Goal: Information Seeking & Learning: Understand process/instructions

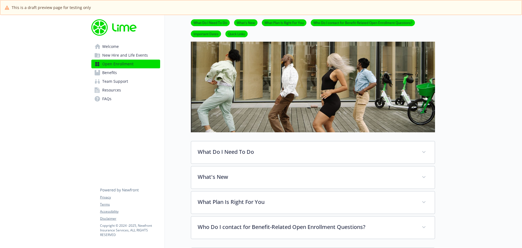
scroll to position [82, 0]
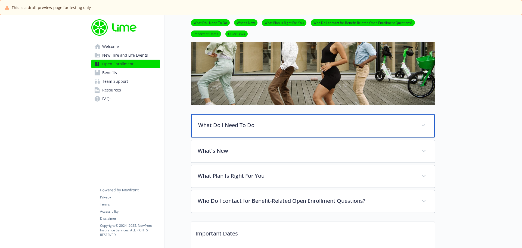
click at [427, 126] on span at bounding box center [423, 125] width 9 height 9
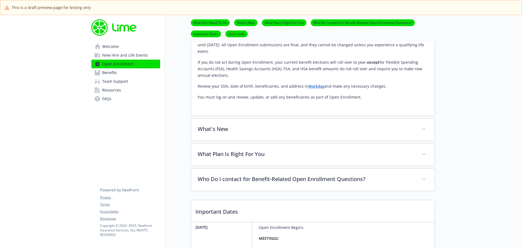
scroll to position [272, 0]
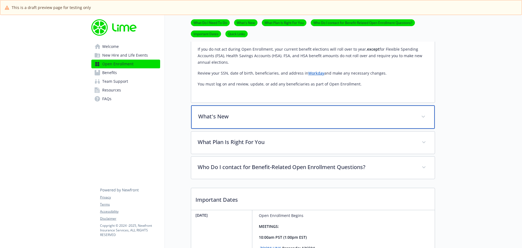
drag, startPoint x: 422, startPoint y: 117, endPoint x: 427, endPoint y: 121, distance: 6.8
click at [422, 117] on span at bounding box center [423, 116] width 9 height 9
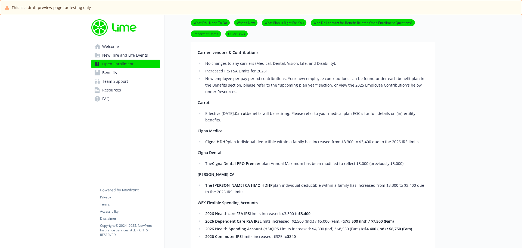
scroll to position [332, 0]
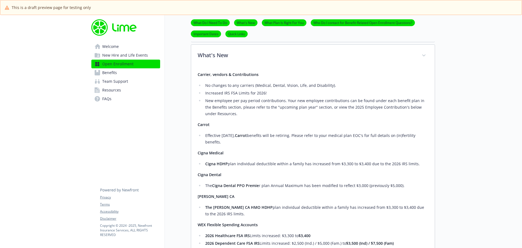
click at [110, 73] on span "Benefits" at bounding box center [109, 72] width 15 height 9
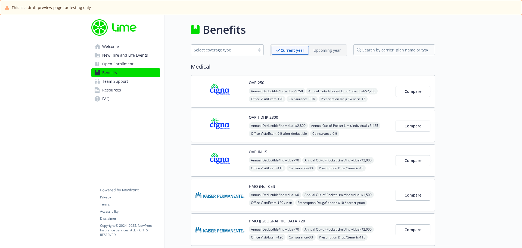
click at [332, 48] on p "Upcoming year" at bounding box center [326, 50] width 27 height 6
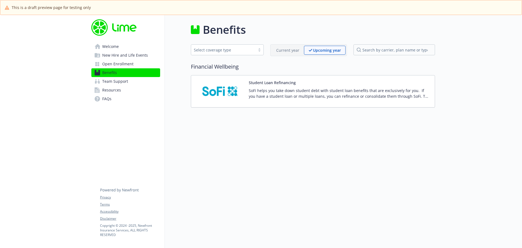
click at [126, 65] on span "Open Enrollment" at bounding box center [117, 64] width 31 height 9
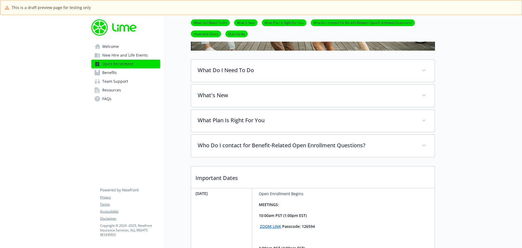
scroll to position [109, 0]
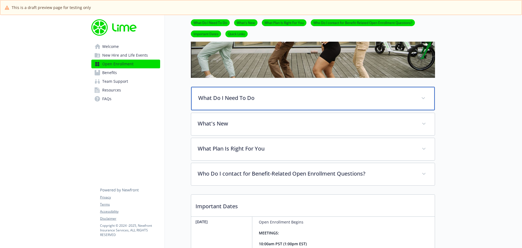
click at [425, 101] on span at bounding box center [423, 98] width 9 height 9
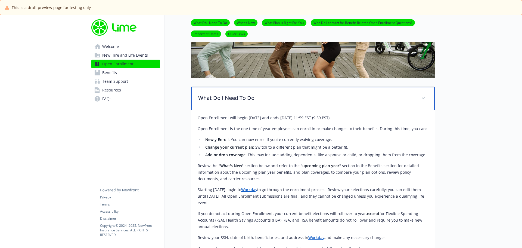
click at [426, 99] on span at bounding box center [423, 98] width 9 height 9
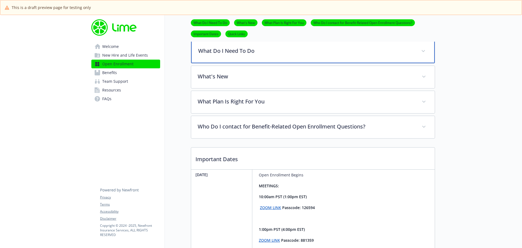
scroll to position [163, 0]
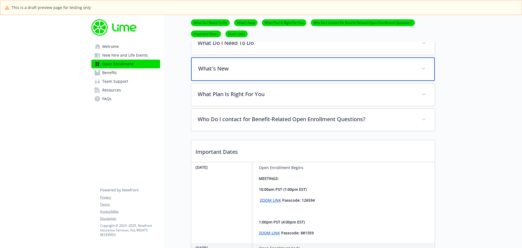
click at [425, 71] on span at bounding box center [423, 68] width 9 height 9
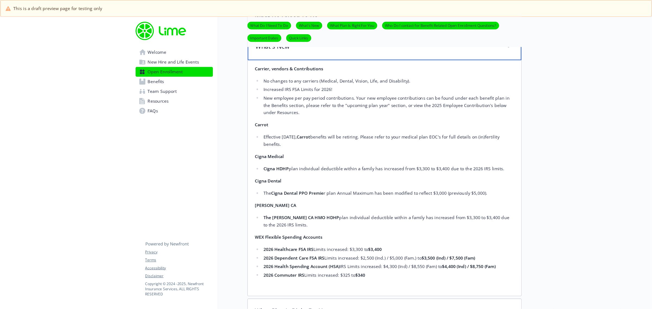
scroll to position [190, 0]
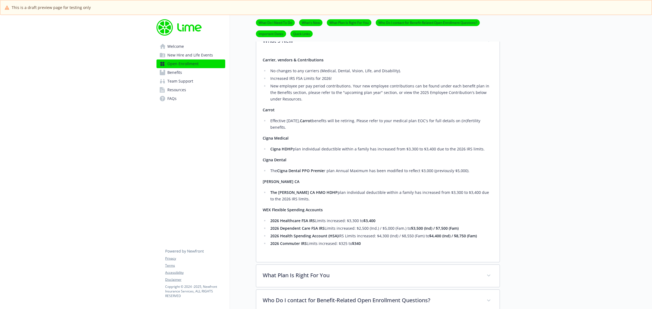
drag, startPoint x: 572, startPoint y: 0, endPoint x: 530, endPoint y: 152, distance: 157.8
click at [521, 152] on div at bounding box center [576, 176] width 152 height 703
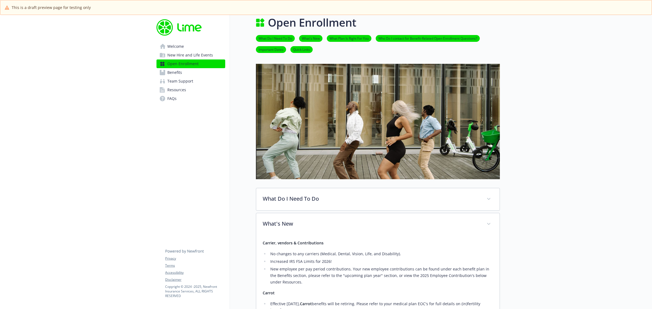
scroll to position [75, 0]
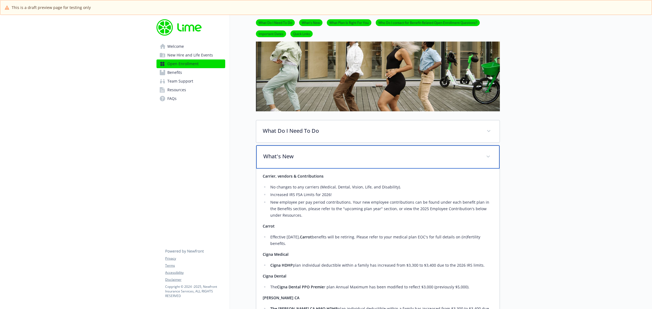
click at [489, 156] on icon at bounding box center [488, 157] width 3 height 2
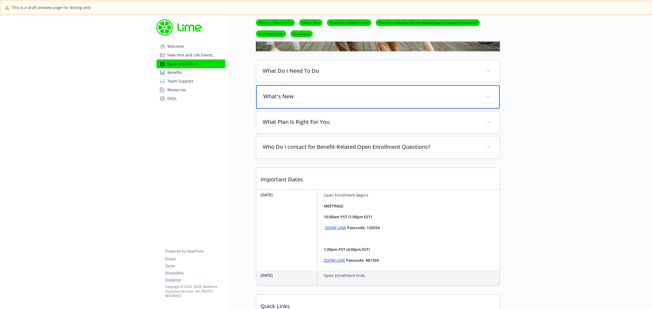
scroll to position [136, 0]
click at [491, 99] on span at bounding box center [488, 96] width 9 height 9
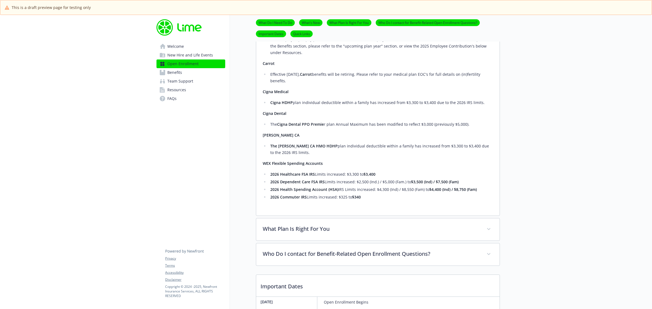
scroll to position [272, 0]
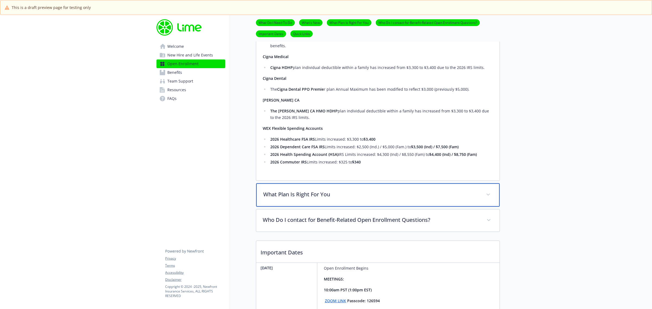
click at [488, 197] on span at bounding box center [488, 194] width 9 height 9
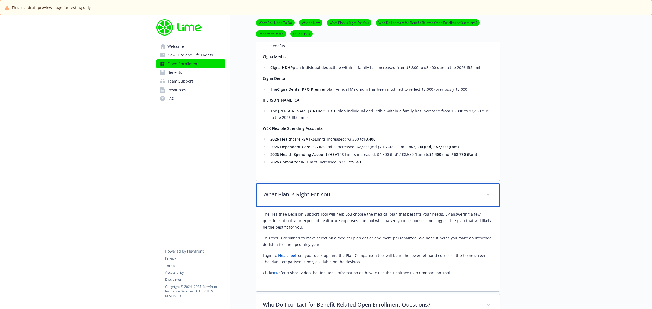
click at [487, 198] on span at bounding box center [488, 194] width 9 height 9
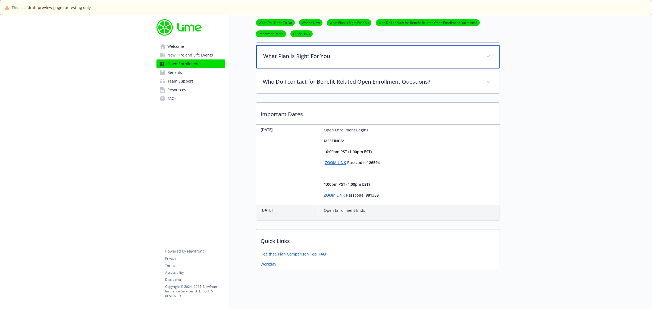
scroll to position [415, 0]
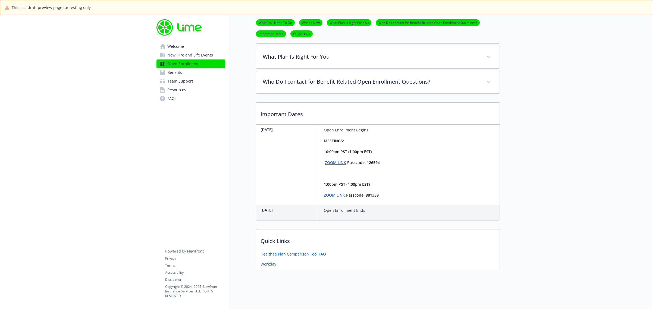
click at [185, 90] on span "Resources" at bounding box center [176, 90] width 19 height 9
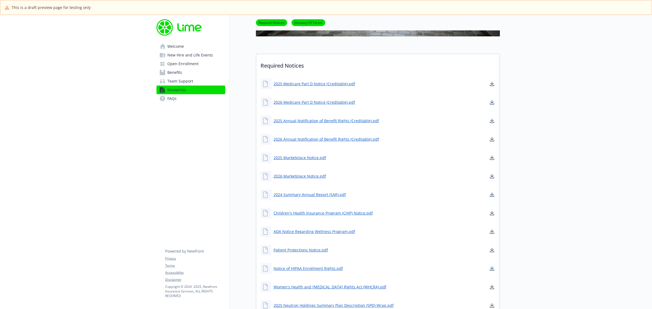
scroll to position [102, 0]
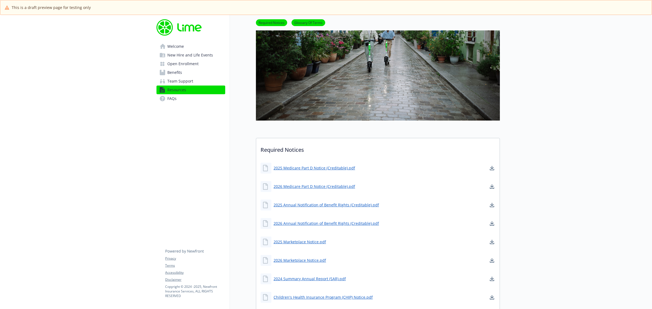
click at [177, 75] on span "Benefits" at bounding box center [174, 72] width 15 height 9
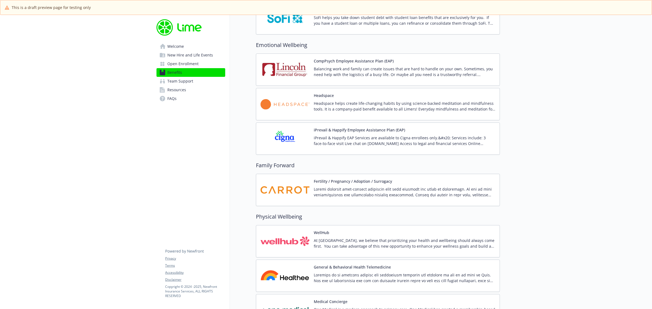
scroll to position [1136, 0]
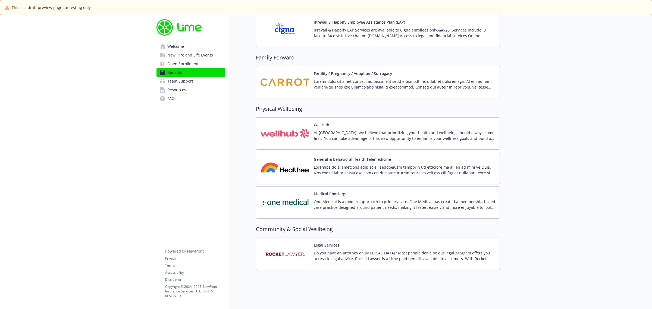
click at [183, 63] on span "Open Enrollment" at bounding box center [182, 64] width 31 height 9
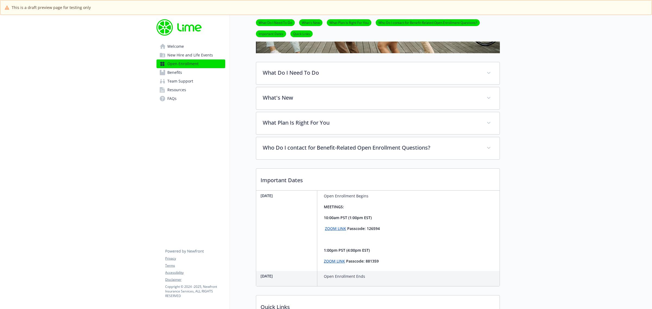
scroll to position [171, 0]
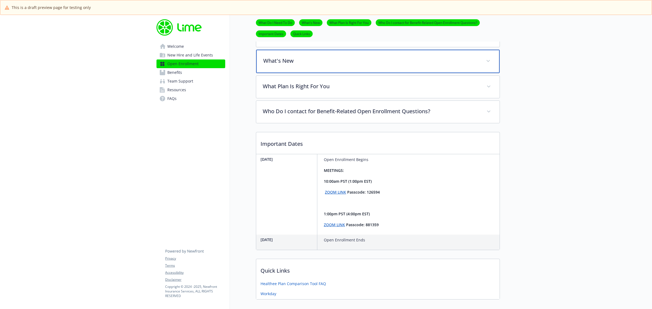
click at [485, 61] on span at bounding box center [488, 61] width 9 height 9
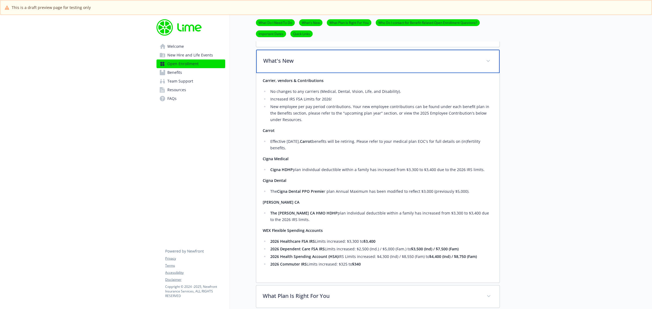
click at [491, 62] on span at bounding box center [488, 61] width 9 height 9
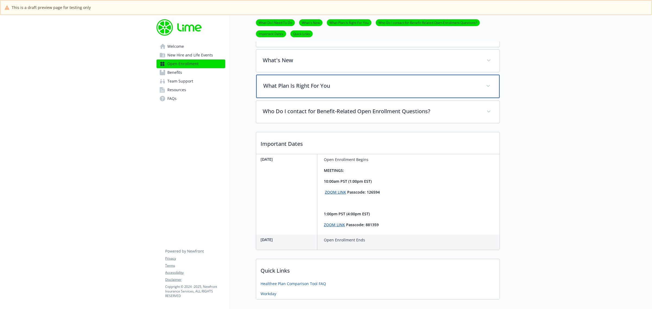
click at [488, 87] on span at bounding box center [488, 86] width 9 height 9
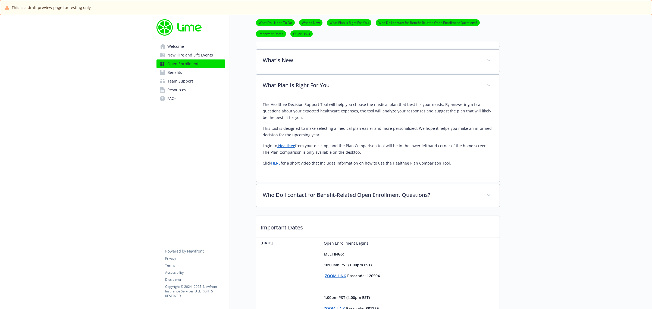
click at [276, 164] on link "HERE" at bounding box center [276, 163] width 10 height 5
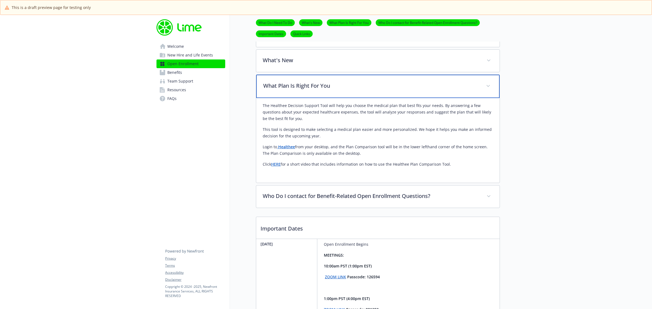
click at [488, 85] on icon at bounding box center [488, 86] width 3 height 2
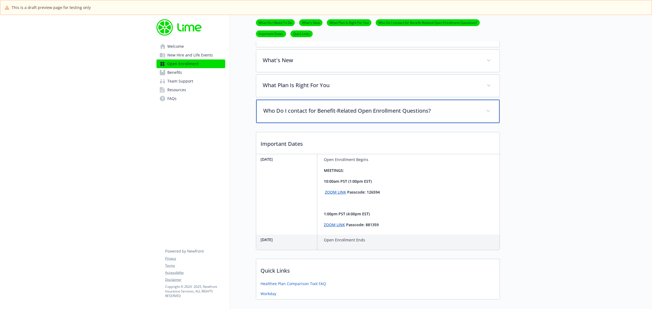
click at [488, 111] on icon at bounding box center [488, 111] width 3 height 2
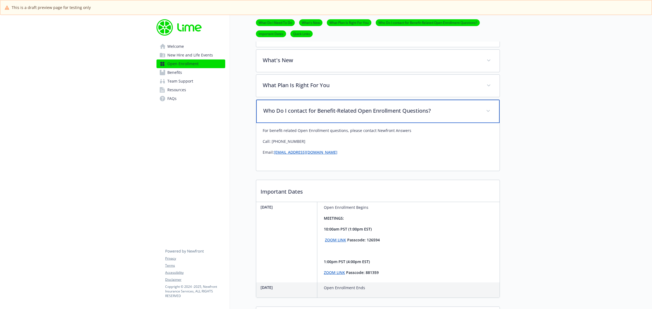
click at [491, 112] on span at bounding box center [488, 111] width 9 height 9
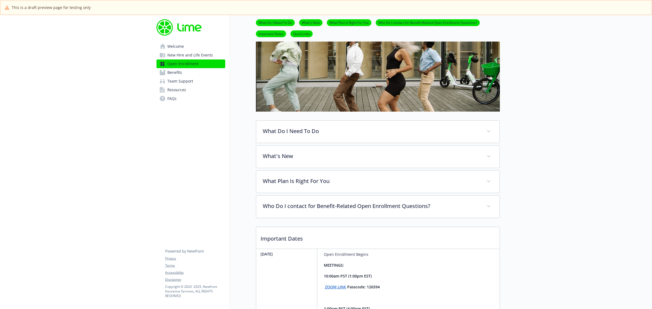
scroll to position [68, 0]
